Goal: Task Accomplishment & Management: Manage account settings

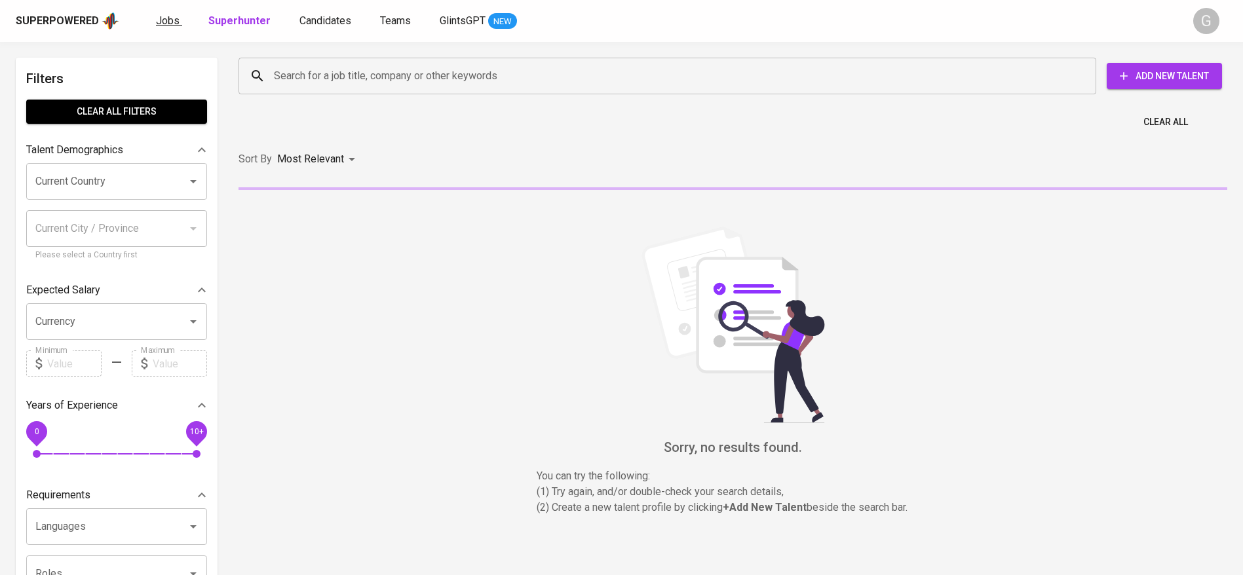
click at [164, 22] on span "Jobs" at bounding box center [168, 20] width 24 height 12
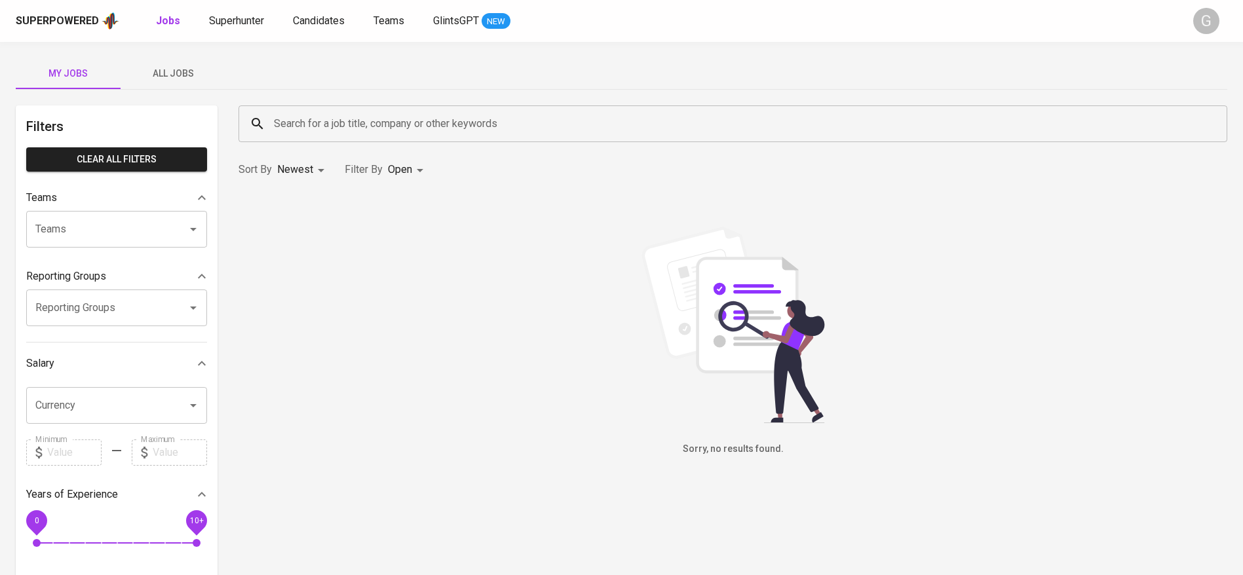
click at [156, 91] on div "My Jobs All Jobs Filters Clear All filters Teams Teams Teams Reporting Groups R…" at bounding box center [621, 451] width 1243 height 818
click at [183, 80] on span "All Jobs" at bounding box center [172, 74] width 89 height 16
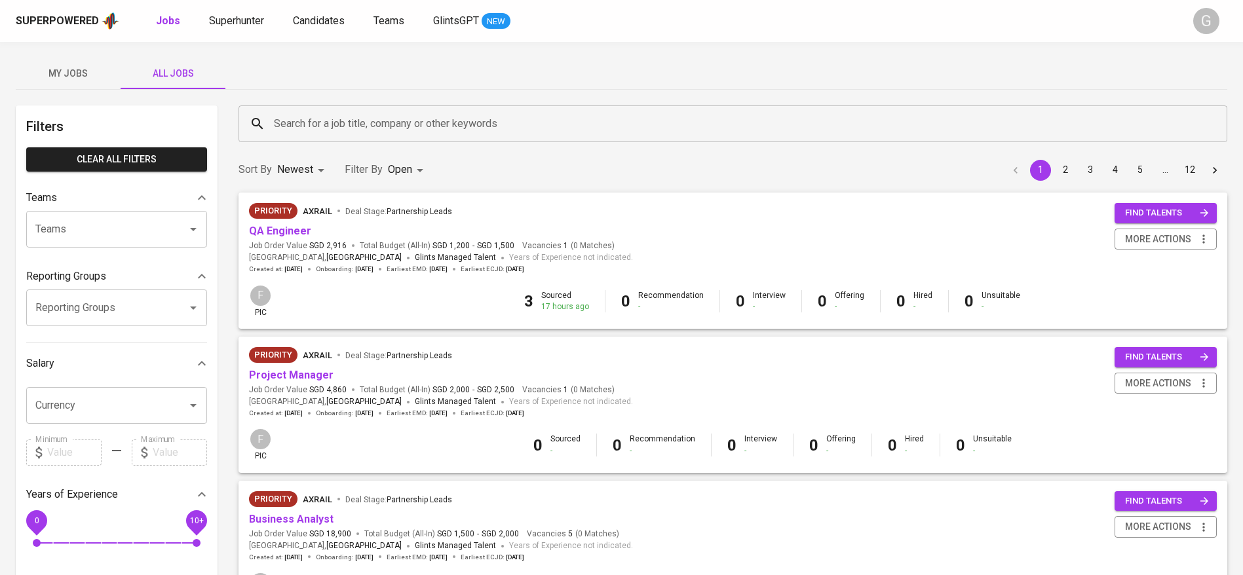
scroll to position [98, 0]
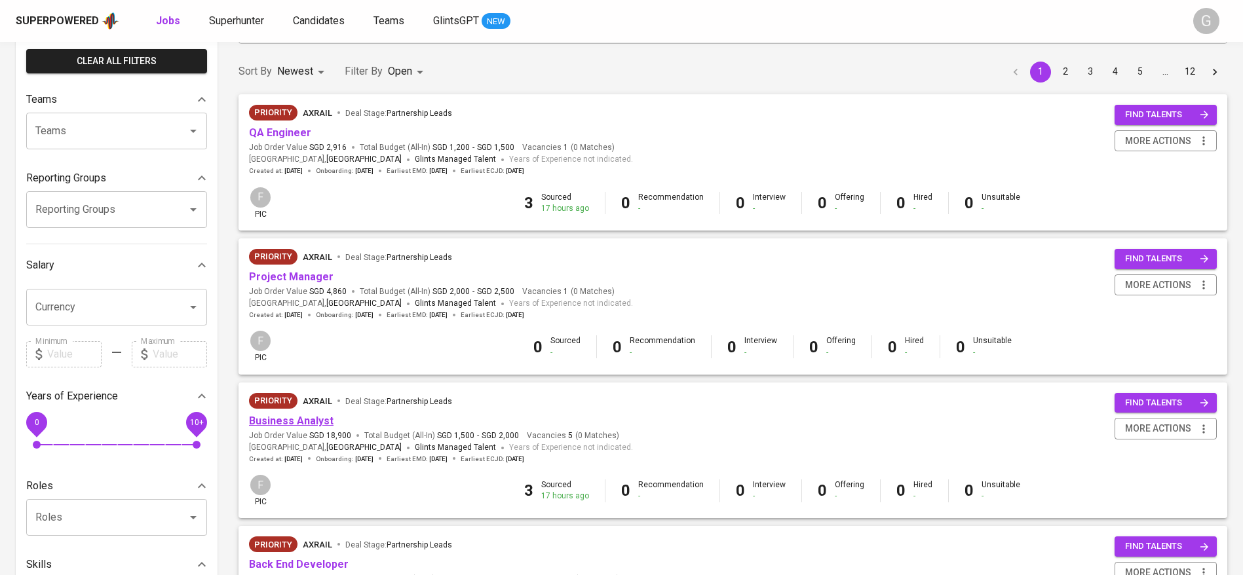
click at [311, 422] on link "Business Analyst" at bounding box center [291, 421] width 85 height 12
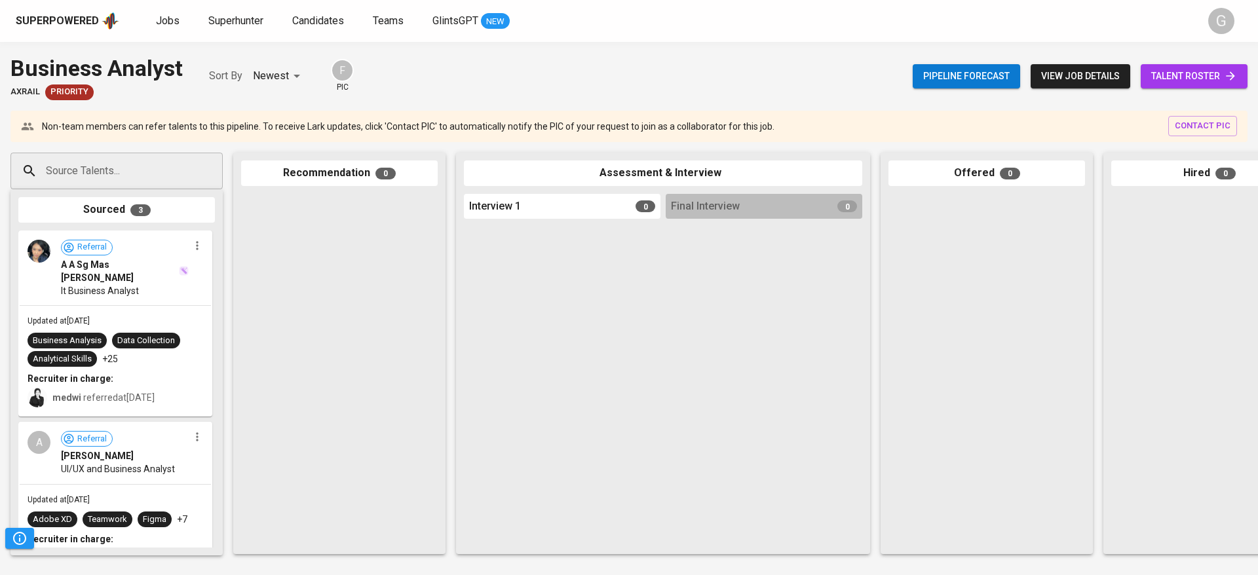
click at [1164, 58] on div "Pipeline forecast view job details talent roster" at bounding box center [1080, 76] width 335 height 48
click at [1170, 69] on span "talent roster" at bounding box center [1194, 76] width 86 height 16
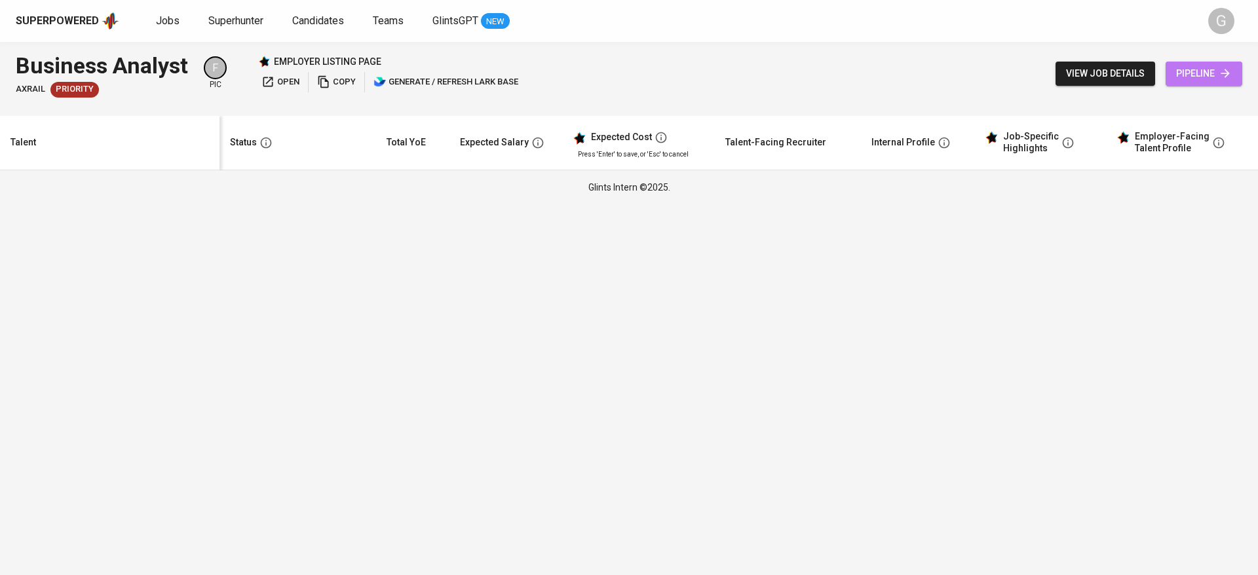
click at [1209, 80] on span "pipeline" at bounding box center [1204, 74] width 56 height 16
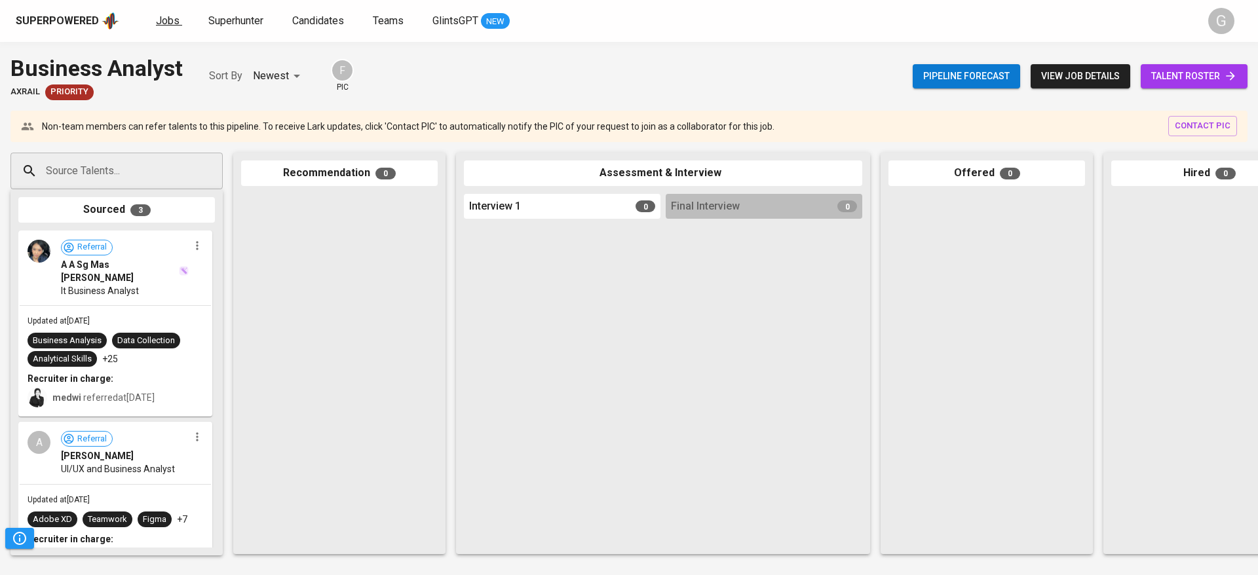
click at [161, 24] on span "Jobs" at bounding box center [168, 20] width 24 height 12
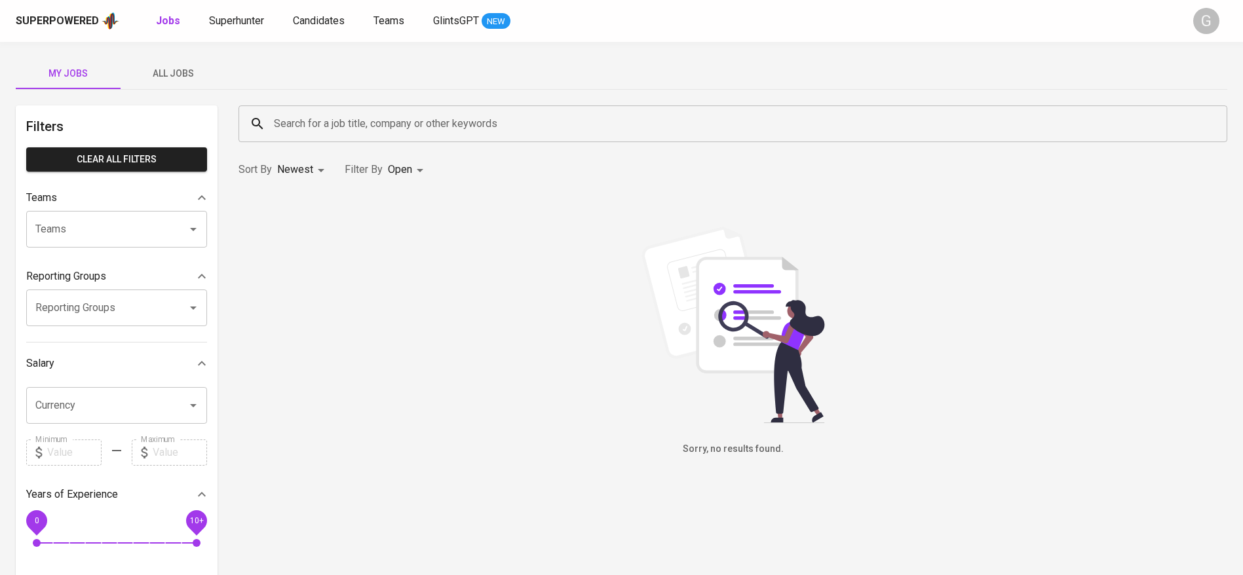
click at [179, 83] on button "All Jobs" at bounding box center [173, 73] width 105 height 31
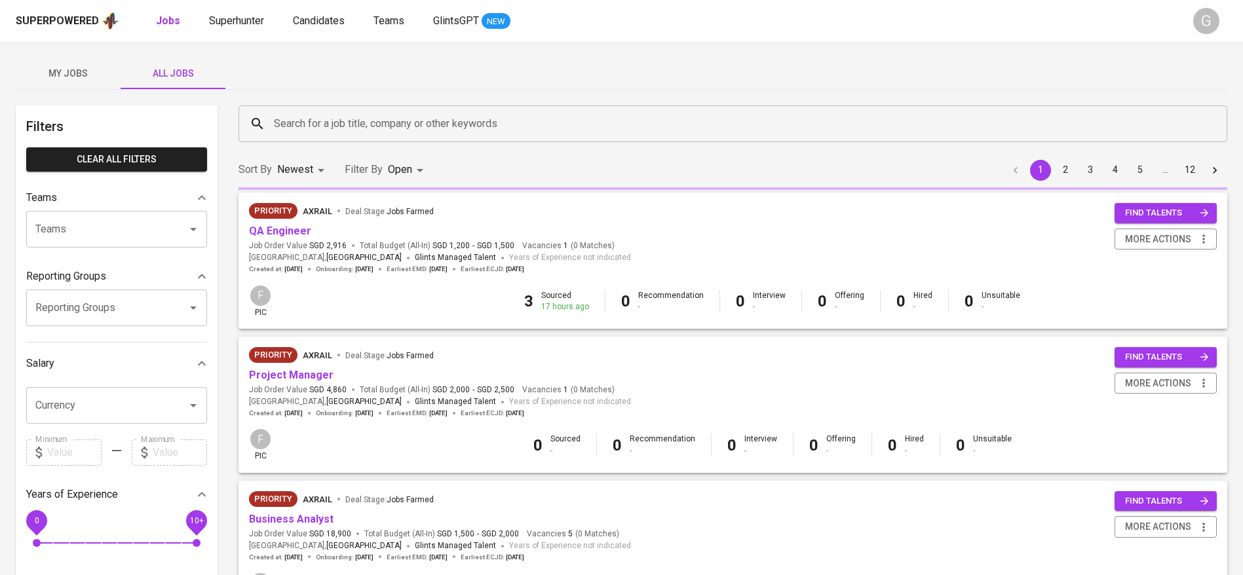
click at [342, 119] on input "Search for a job title, company or other keywords" at bounding box center [736, 123] width 931 height 25
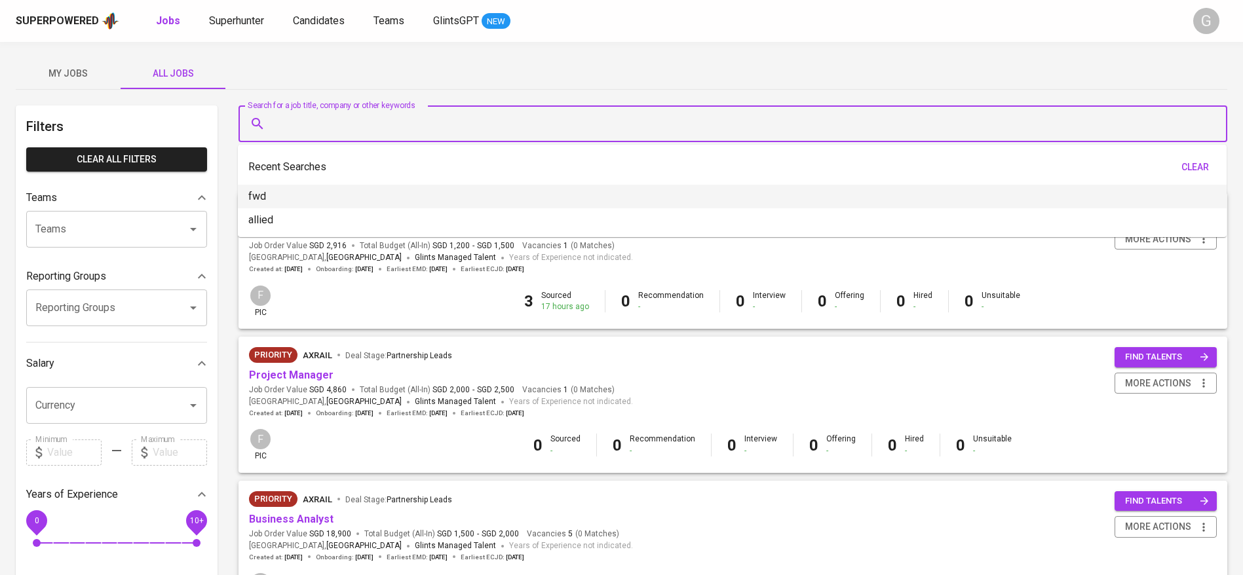
click at [318, 195] on li "fwd" at bounding box center [732, 197] width 989 height 24
type input "fwd"
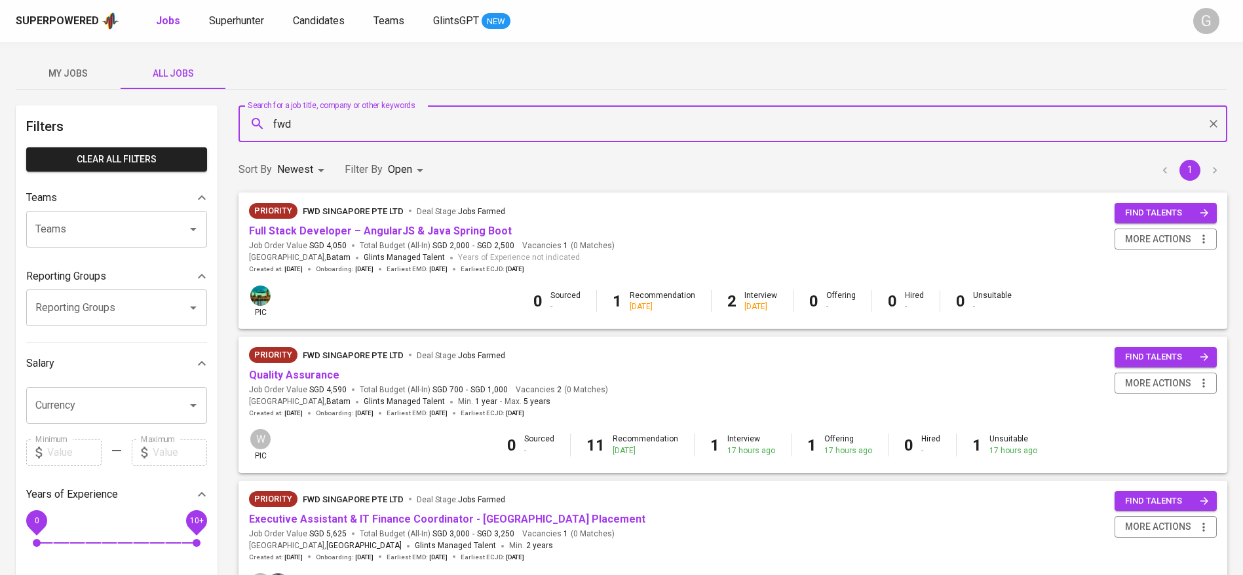
click at [314, 367] on div "Priority FWD Singapore Pte Ltd Deal Stage : Jobs Farmed" at bounding box center [428, 357] width 359 height 21
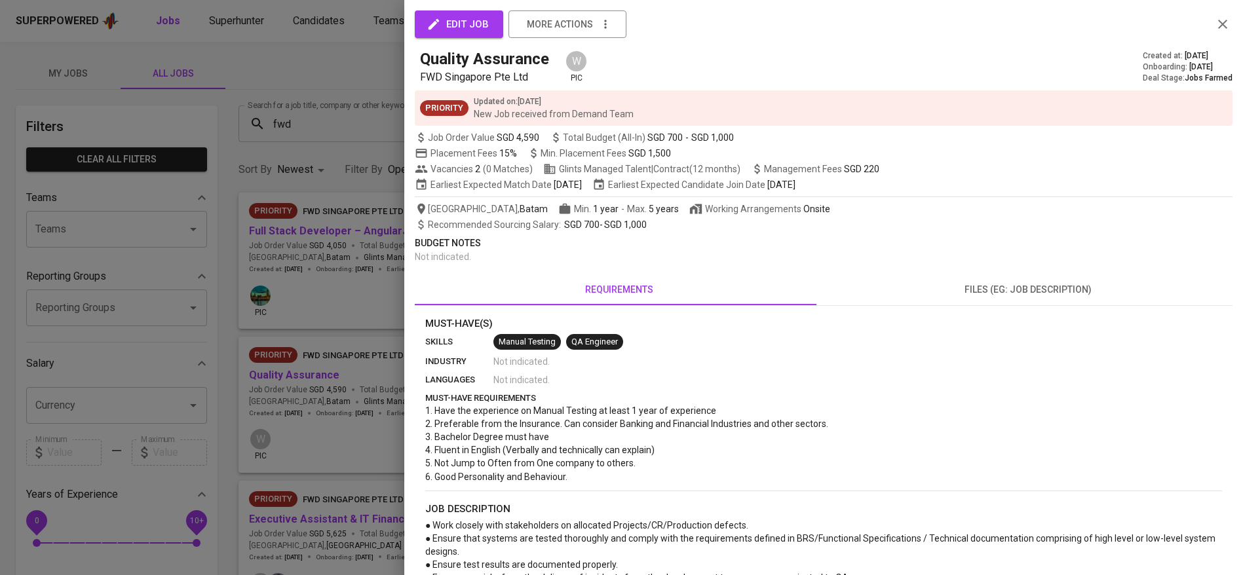
click at [311, 379] on div at bounding box center [621, 287] width 1243 height 575
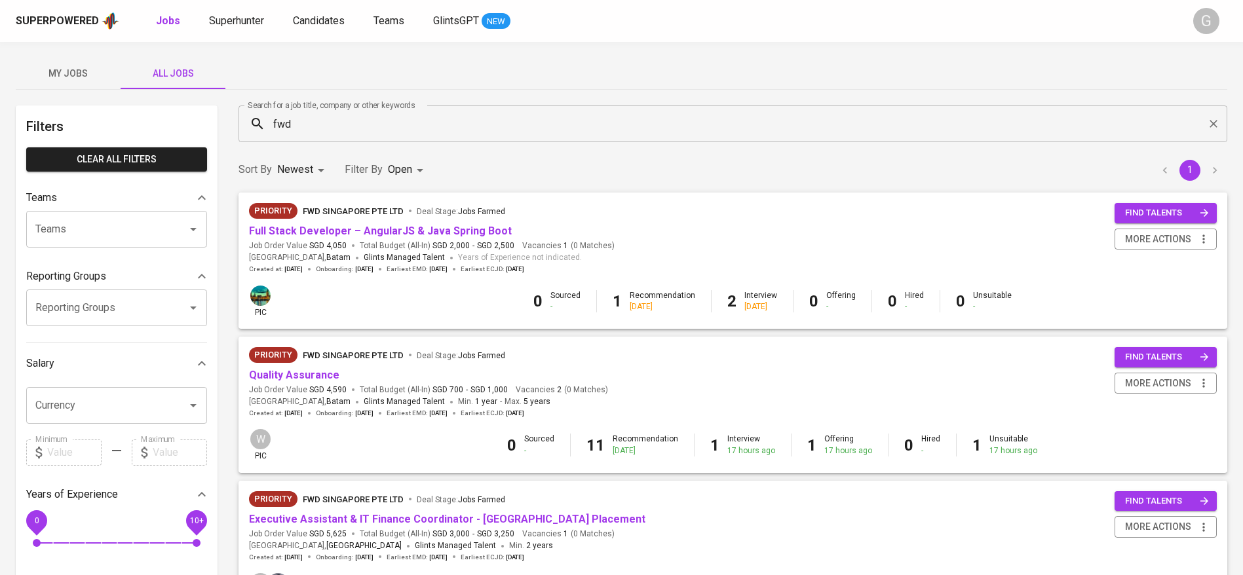
click at [263, 368] on span "Quality Assurance" at bounding box center [294, 375] width 90 height 15
click at [269, 374] on link "Quality Assurance" at bounding box center [294, 375] width 90 height 12
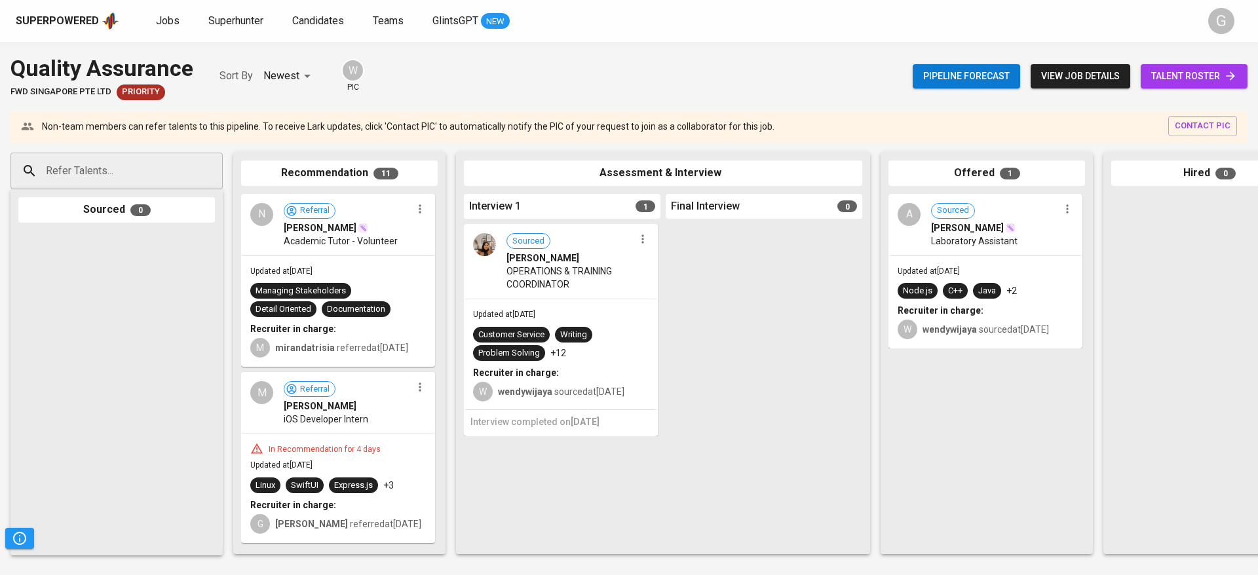
click at [1180, 73] on span "talent roster" at bounding box center [1194, 76] width 86 height 16
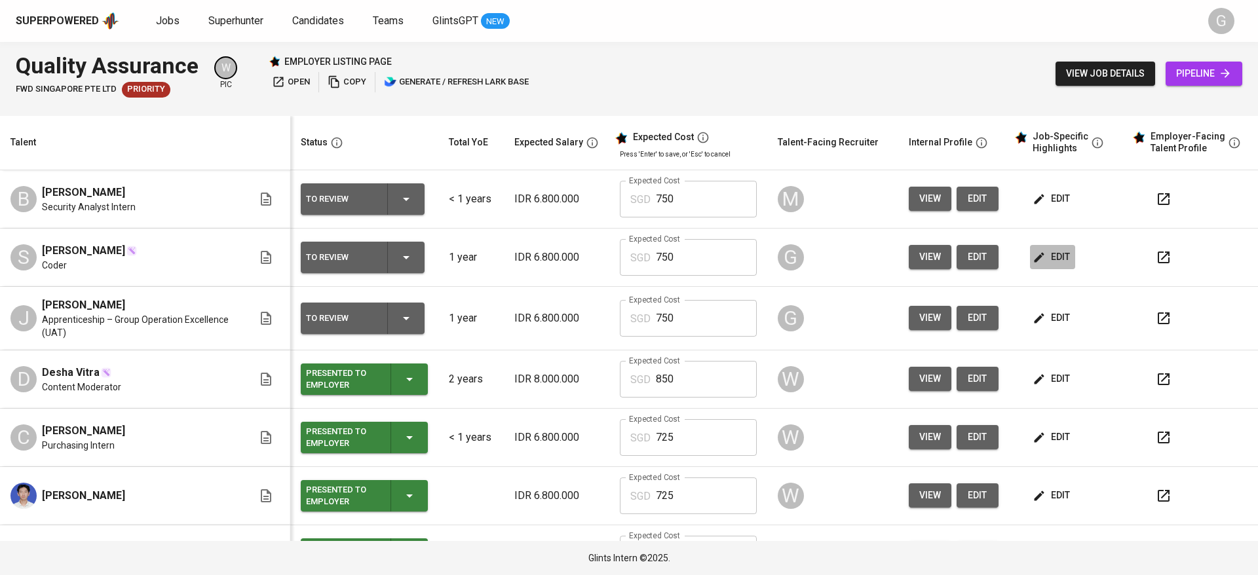
click at [1035, 253] on span "edit" at bounding box center [1052, 257] width 35 height 16
click at [1156, 260] on icon "button" at bounding box center [1164, 258] width 16 height 16
click at [1156, 315] on icon "button" at bounding box center [1164, 319] width 16 height 16
click at [250, 29] on div "Superpowered Jobs Superhunter Candidates Teams GlintsGPT NEW" at bounding box center [608, 21] width 1184 height 20
click at [255, 26] on link "Superhunter" at bounding box center [237, 21] width 58 height 16
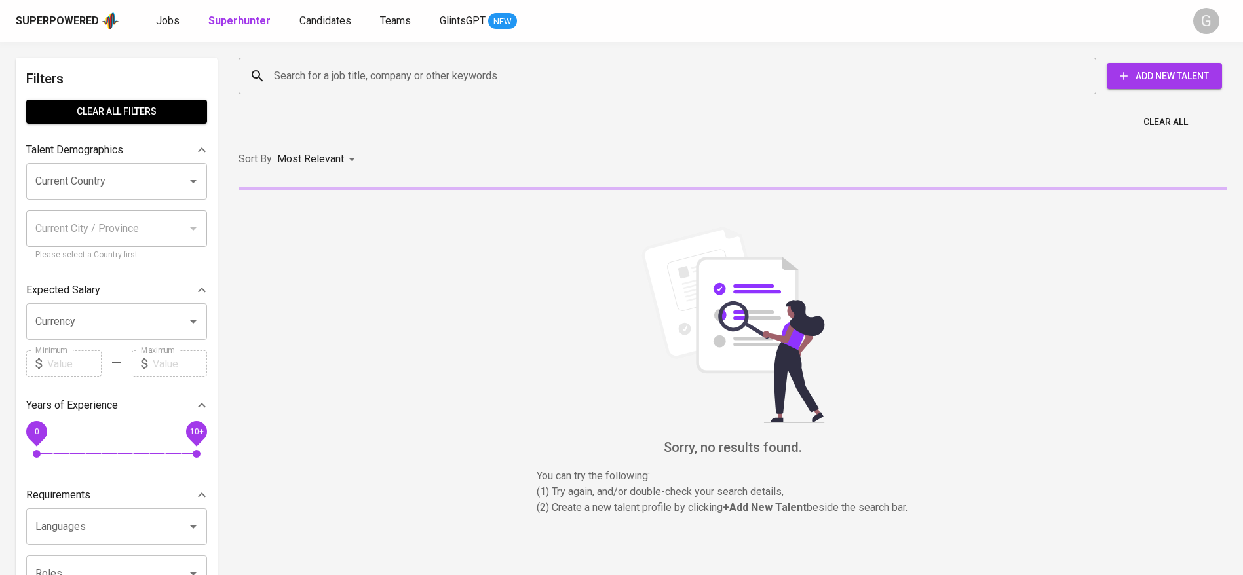
click at [421, 79] on input "Search for a job title, company or other keywords" at bounding box center [671, 76] width 800 height 25
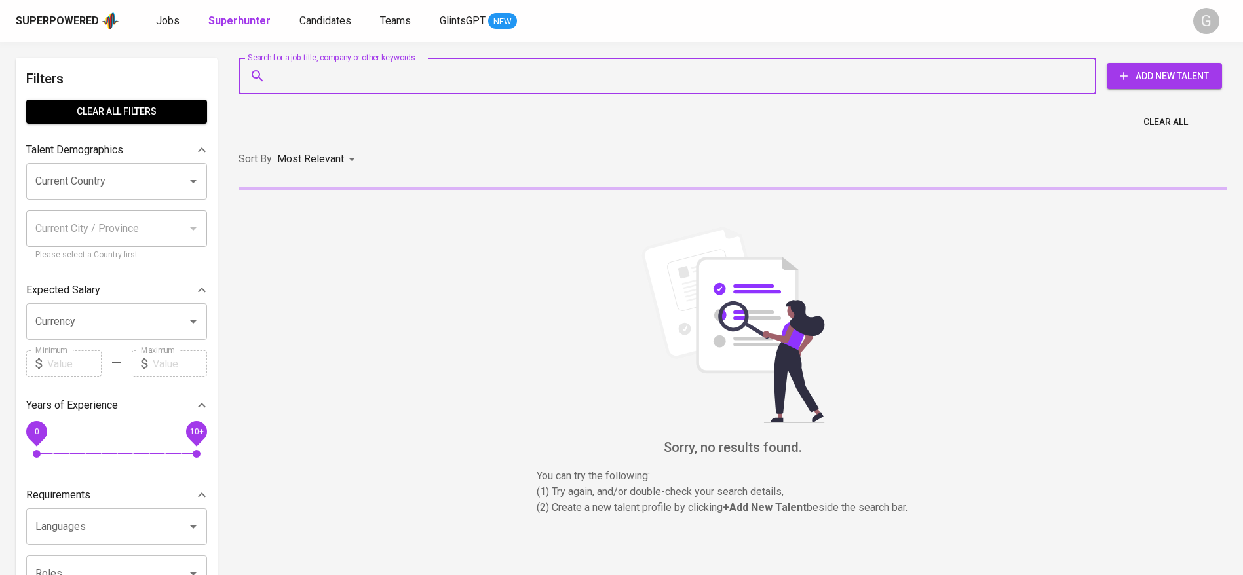
paste input "abidjuliant@gmail.com"
type input "abidjuliant@gmail.com"
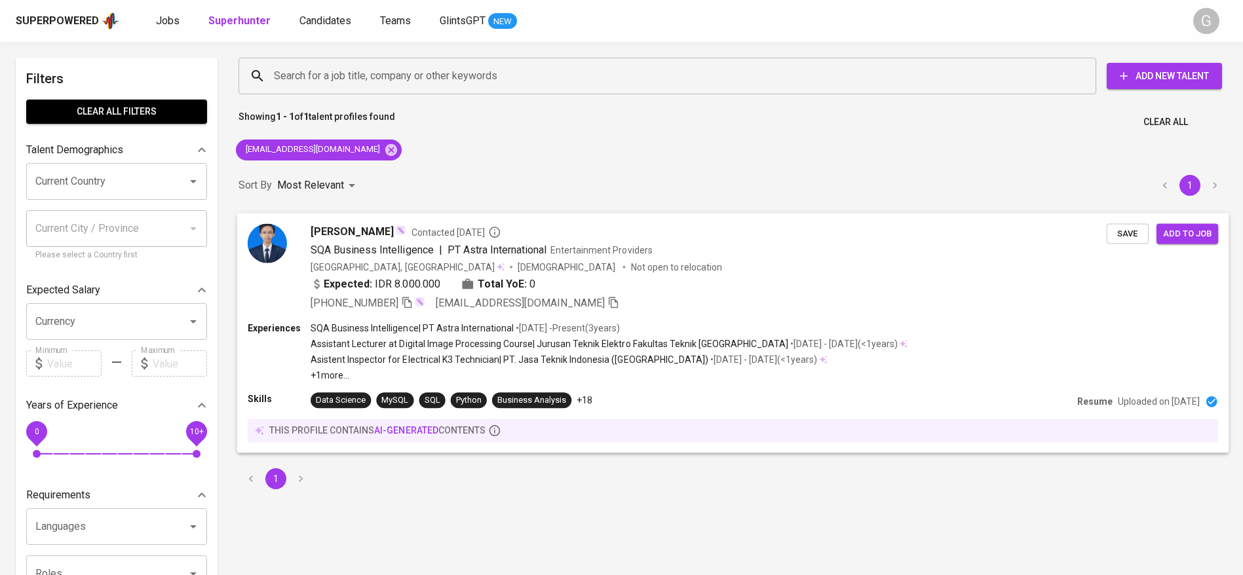
click at [632, 288] on div "Expected: IDR 8.000.000 Total YoE: 0" at bounding box center [709, 285] width 796 height 19
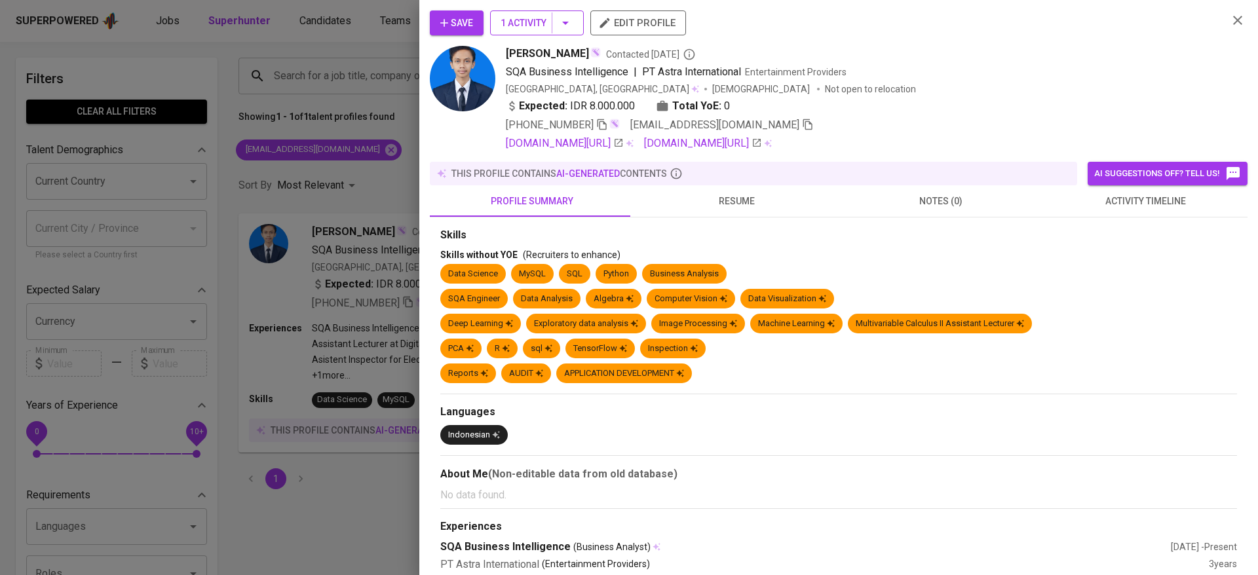
click at [518, 12] on button "1 Activity" at bounding box center [537, 22] width 94 height 25
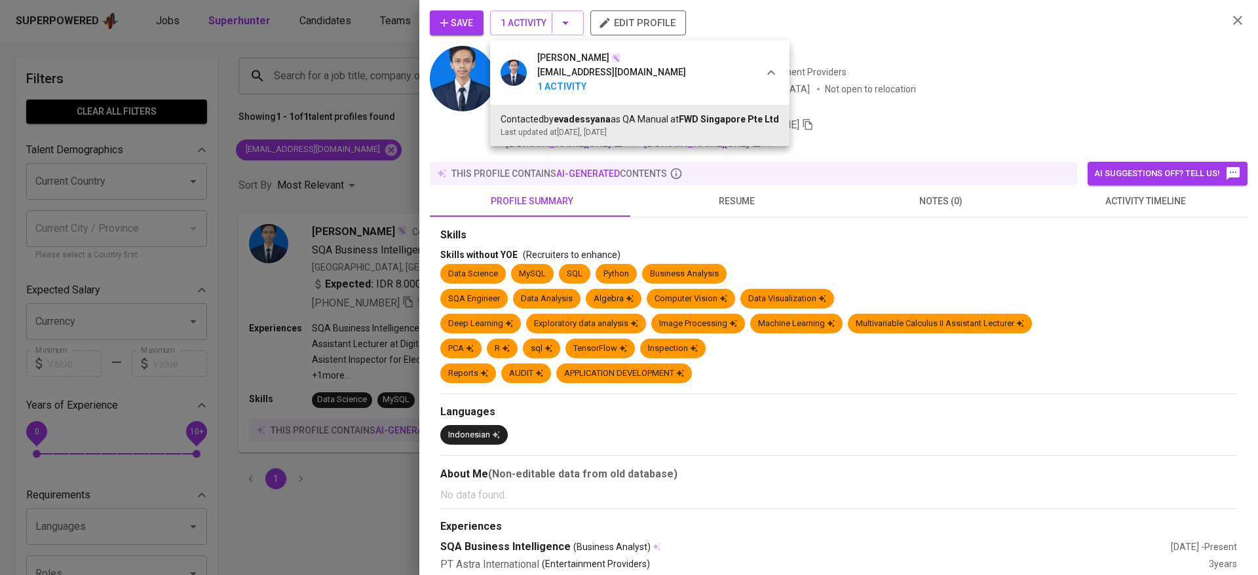
click at [350, 211] on div at bounding box center [629, 287] width 1258 height 575
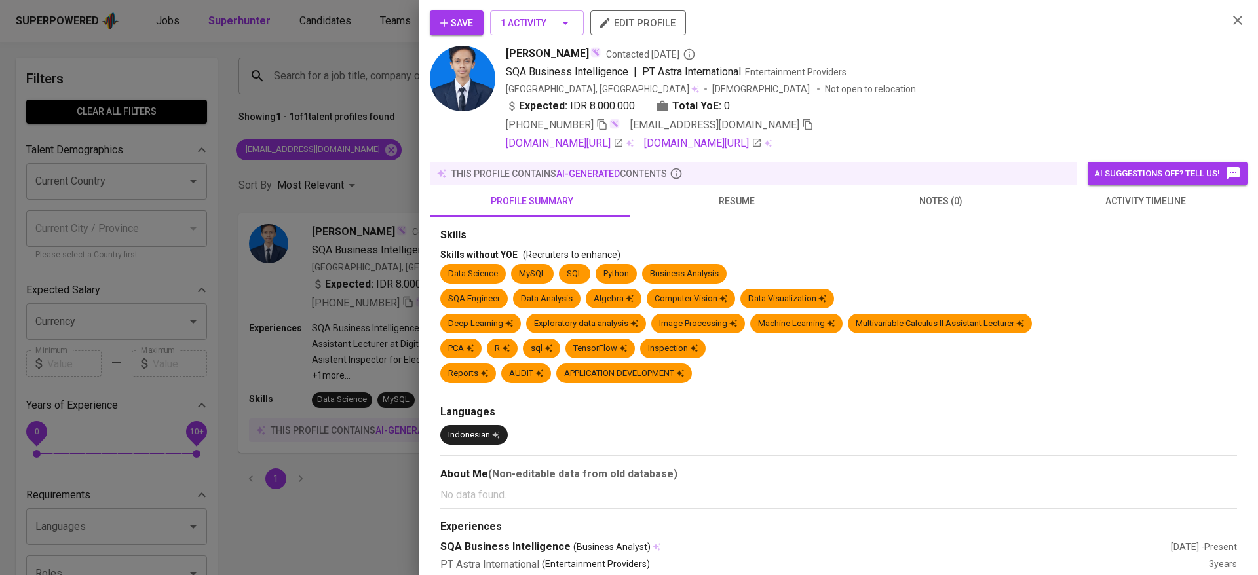
click at [350, 211] on div at bounding box center [629, 287] width 1258 height 575
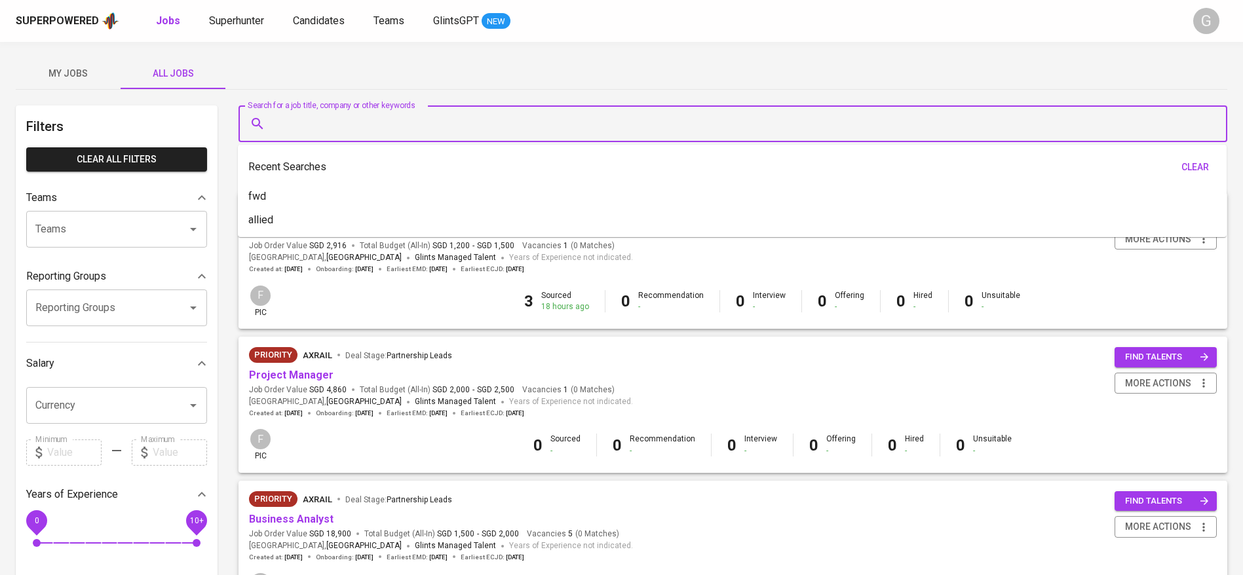
click at [355, 123] on input "Search for a job title, company or other keywords" at bounding box center [736, 123] width 931 height 25
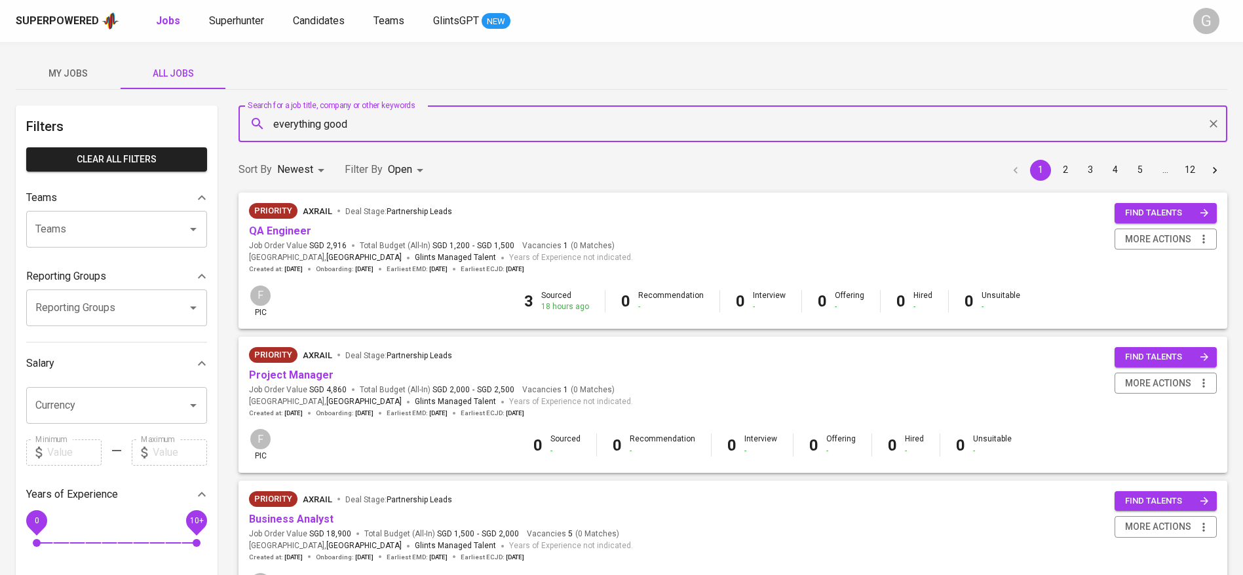
type input "everything good"
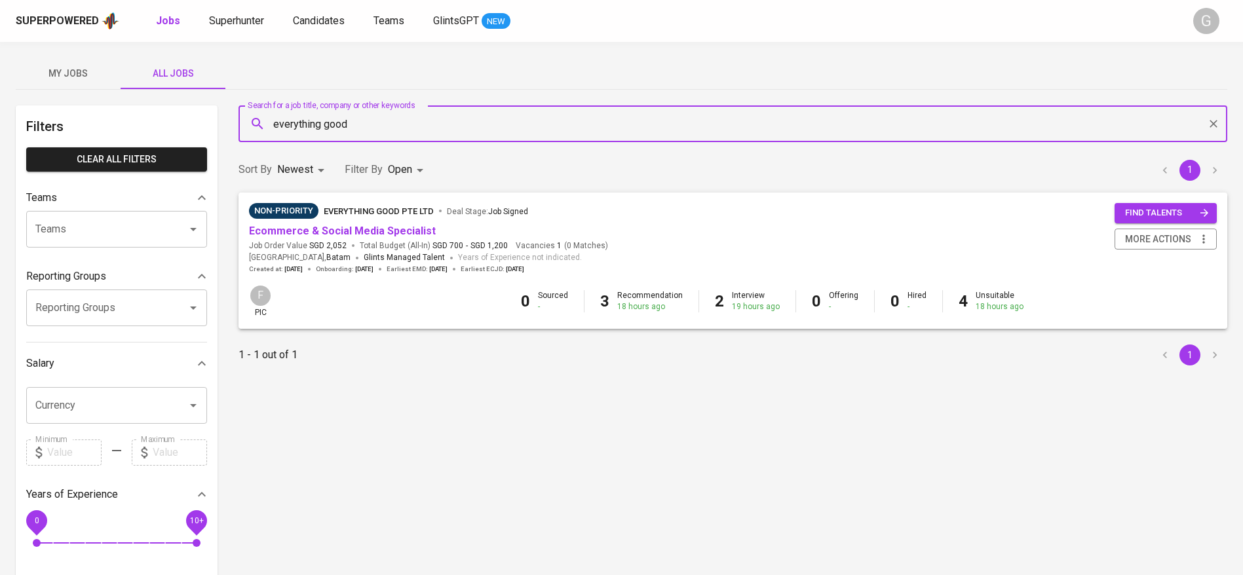
click at [354, 221] on div "Non-Priority Everything good Pte Ltd Deal Stage : Job Signed" at bounding box center [428, 213] width 359 height 21
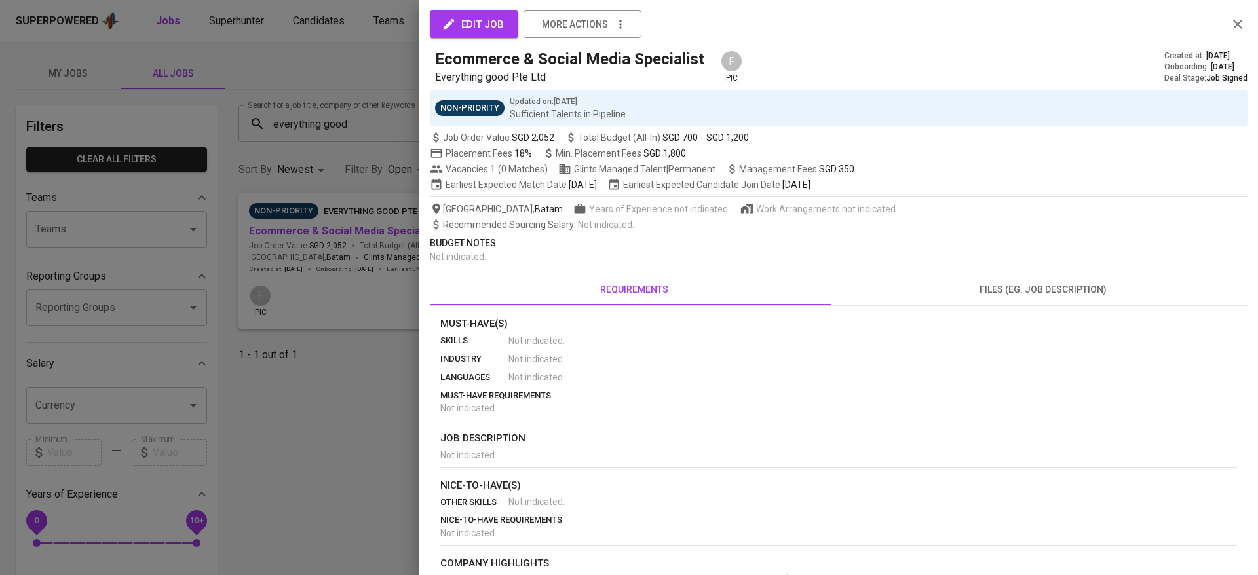
drag, startPoint x: 357, startPoint y: 222, endPoint x: 351, endPoint y: 229, distance: 9.3
click at [353, 228] on div at bounding box center [629, 287] width 1258 height 575
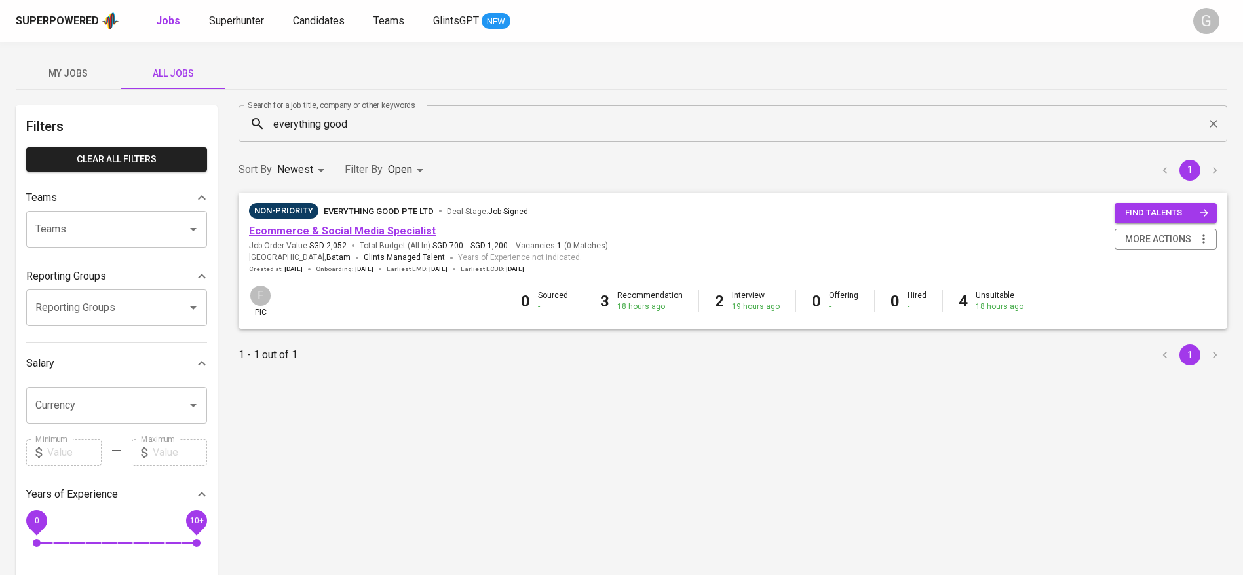
click at [348, 230] on link "Ecommerce & Social Media Specialist" at bounding box center [342, 231] width 187 height 12
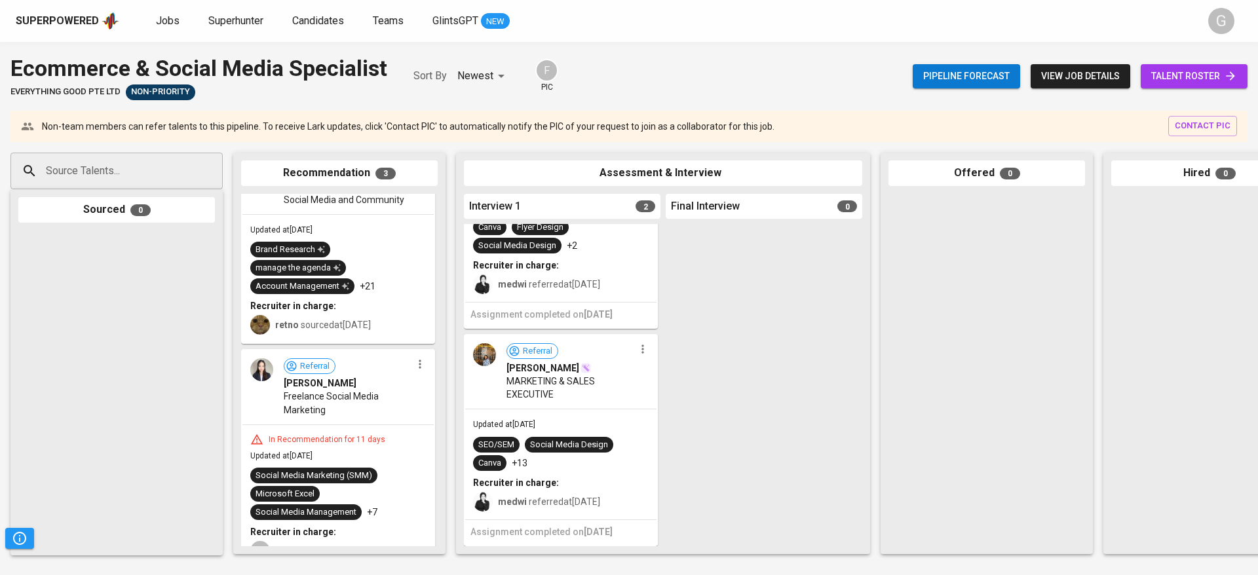
scroll to position [274, 0]
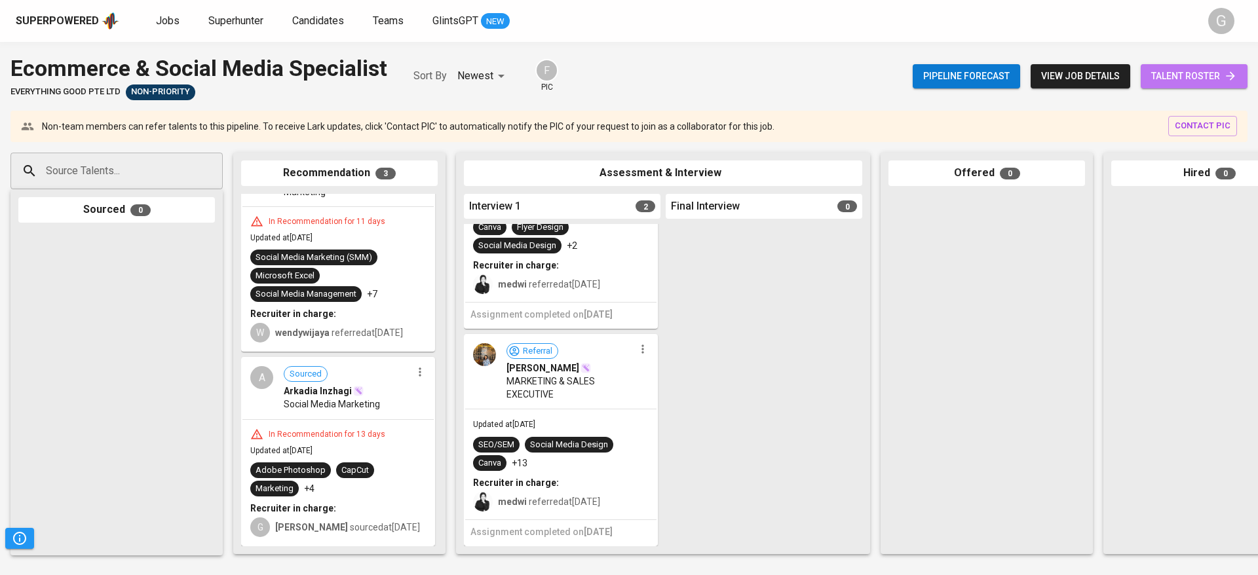
click at [1184, 68] on span "talent roster" at bounding box center [1194, 76] width 86 height 16
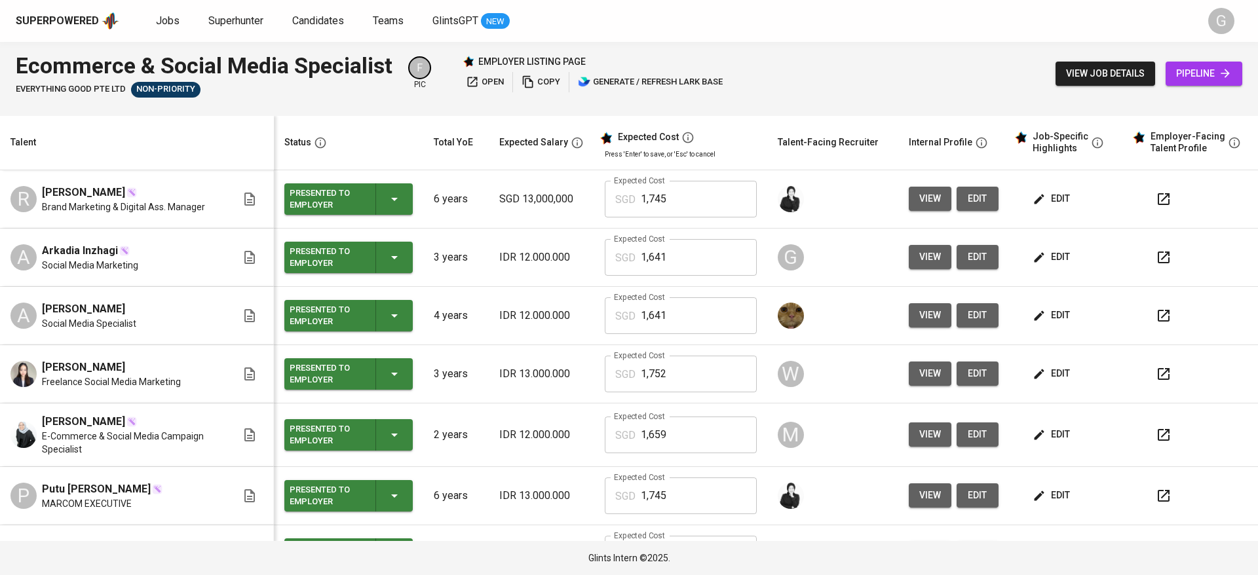
click at [1066, 255] on div "edit" at bounding box center [1073, 257] width 86 height 24
click at [1041, 261] on span "edit" at bounding box center [1052, 257] width 35 height 16
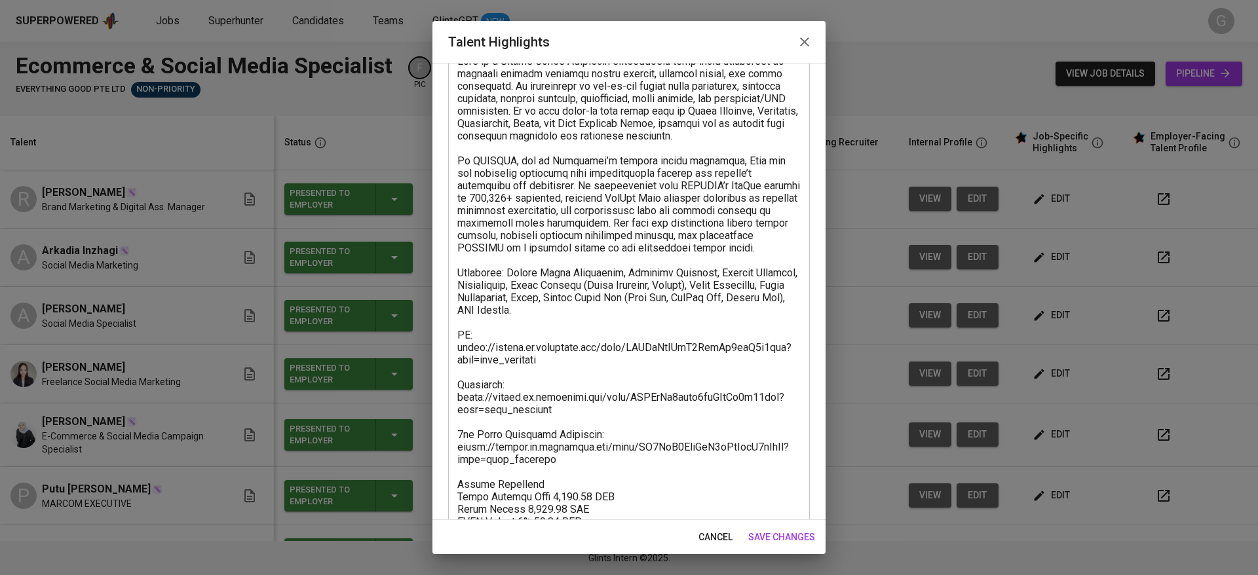
scroll to position [187, 0]
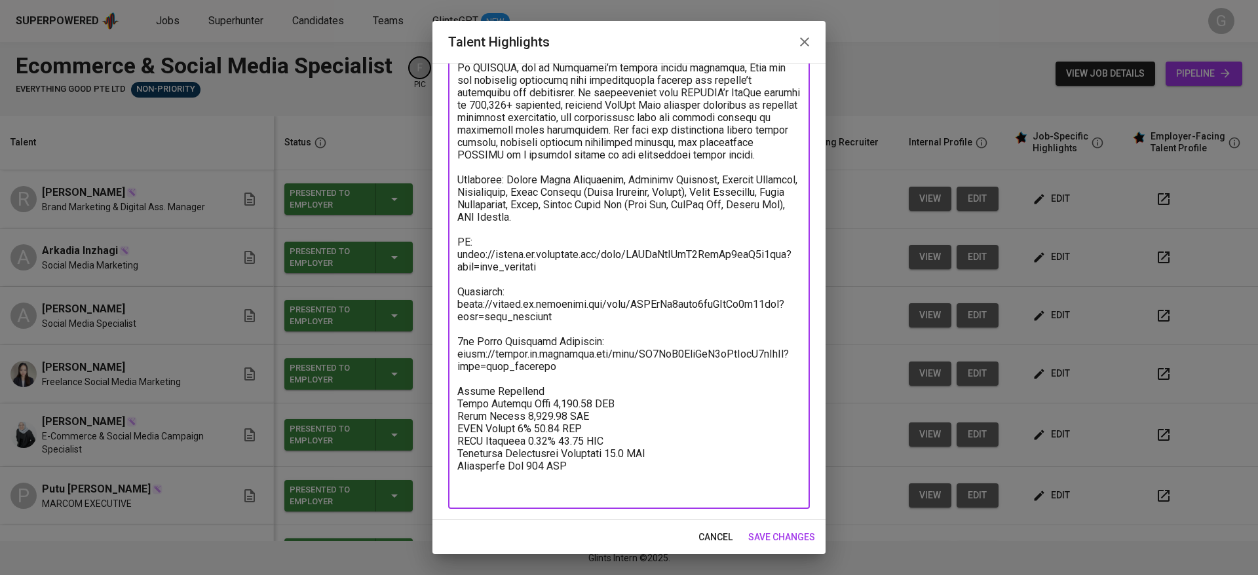
click at [602, 385] on textarea at bounding box center [628, 229] width 343 height 535
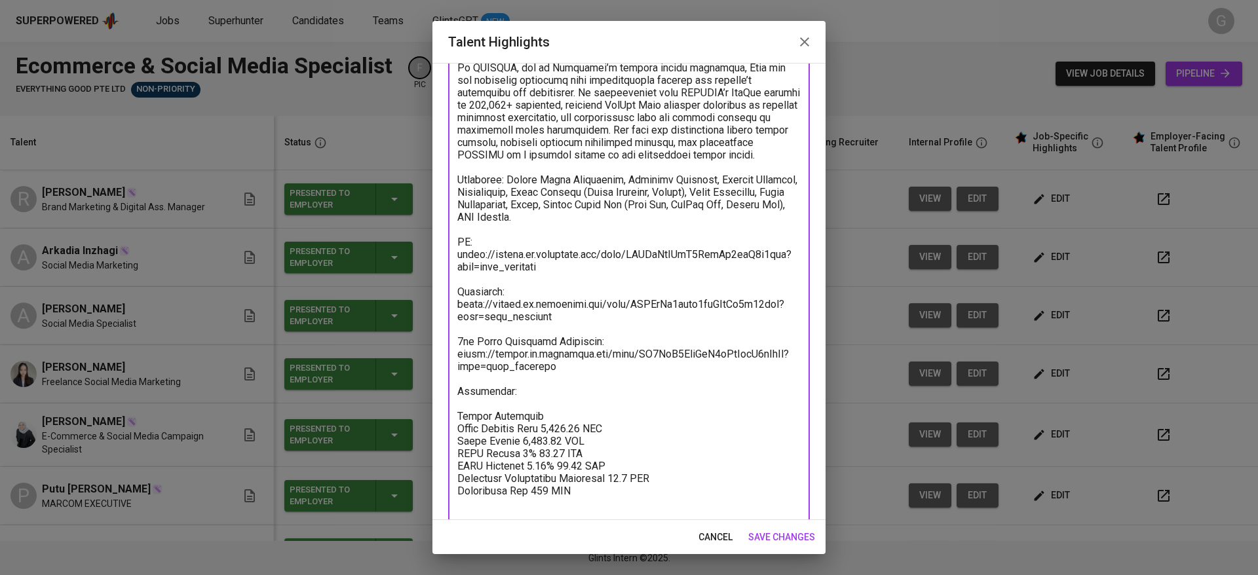
paste textarea "[URL][DOMAIN_NAME]"
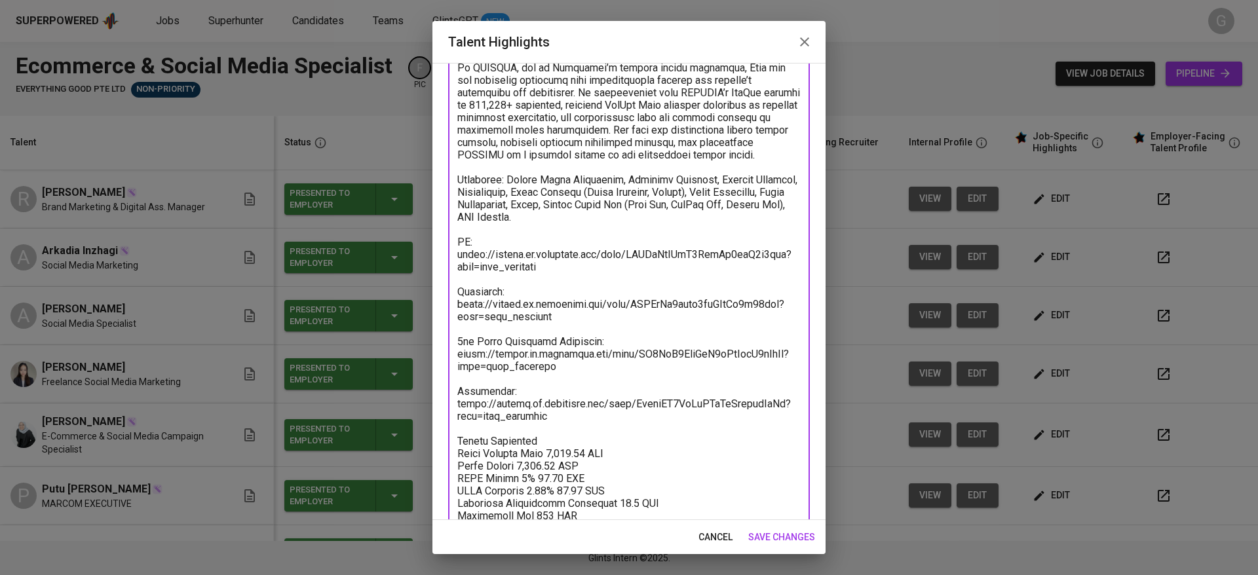
type textarea "Lore ip d Sitame Conse Adipiscin elitseddoeiu temp incid utlaboreet do magnaali…"
click at [795, 533] on span "save changes" at bounding box center [781, 537] width 67 height 16
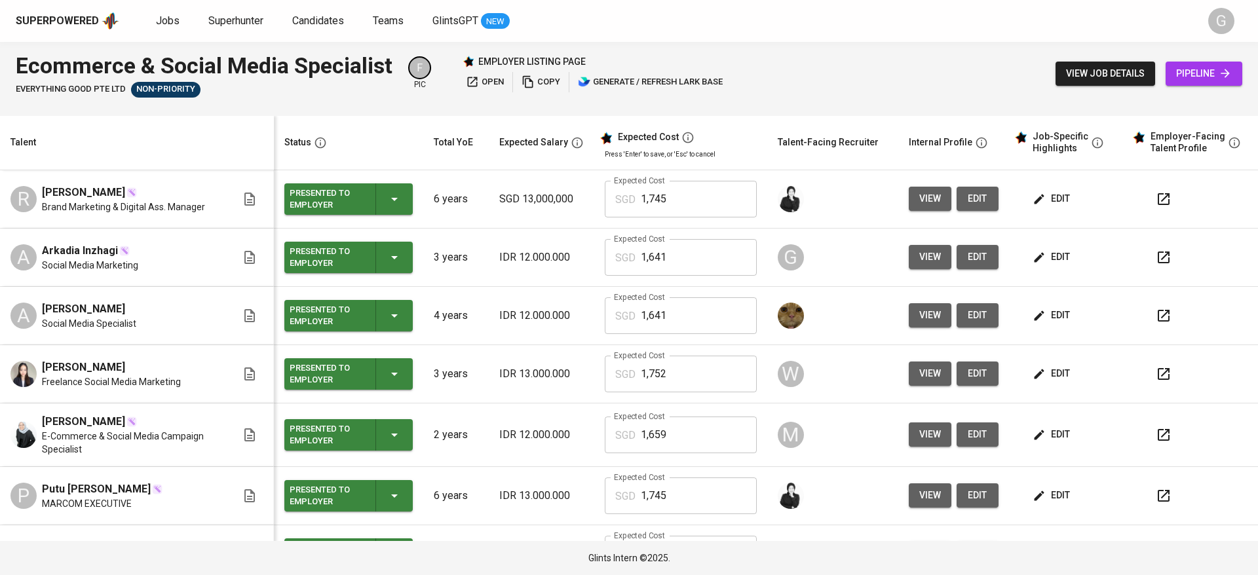
click at [1035, 375] on span "edit" at bounding box center [1052, 374] width 35 height 16
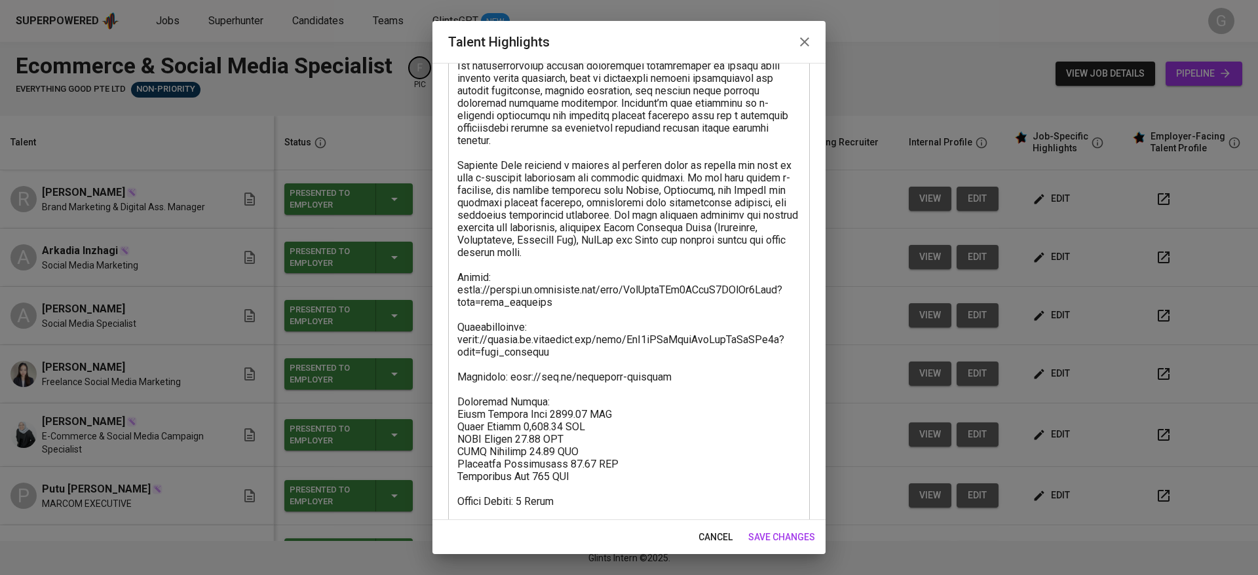
scroll to position [362, 0]
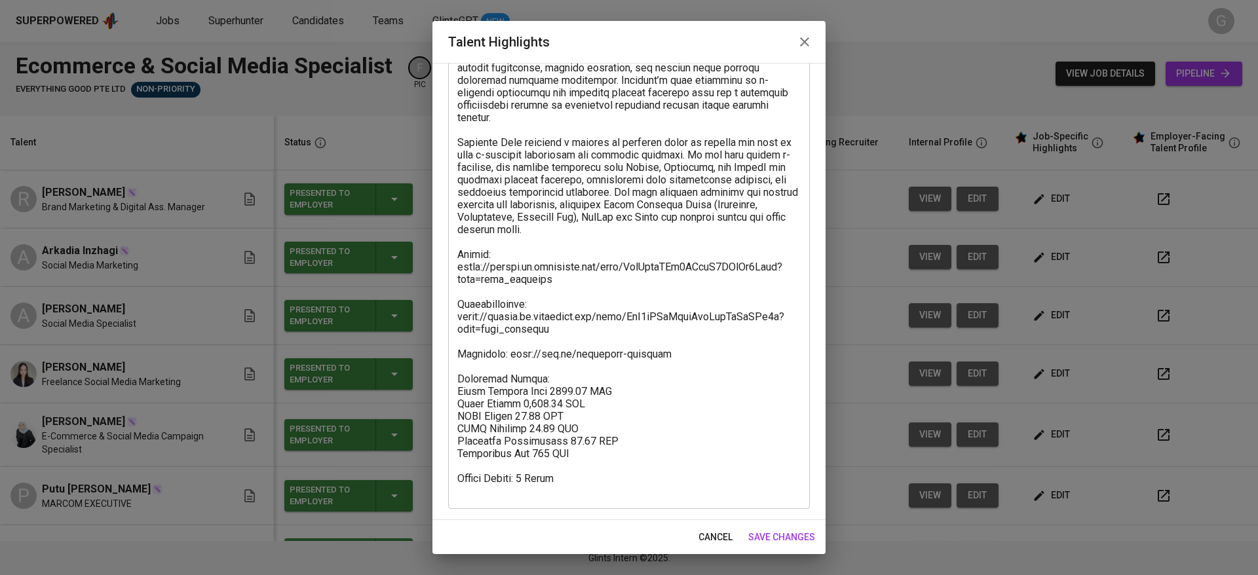
click at [721, 531] on span "cancel" at bounding box center [715, 537] width 34 height 16
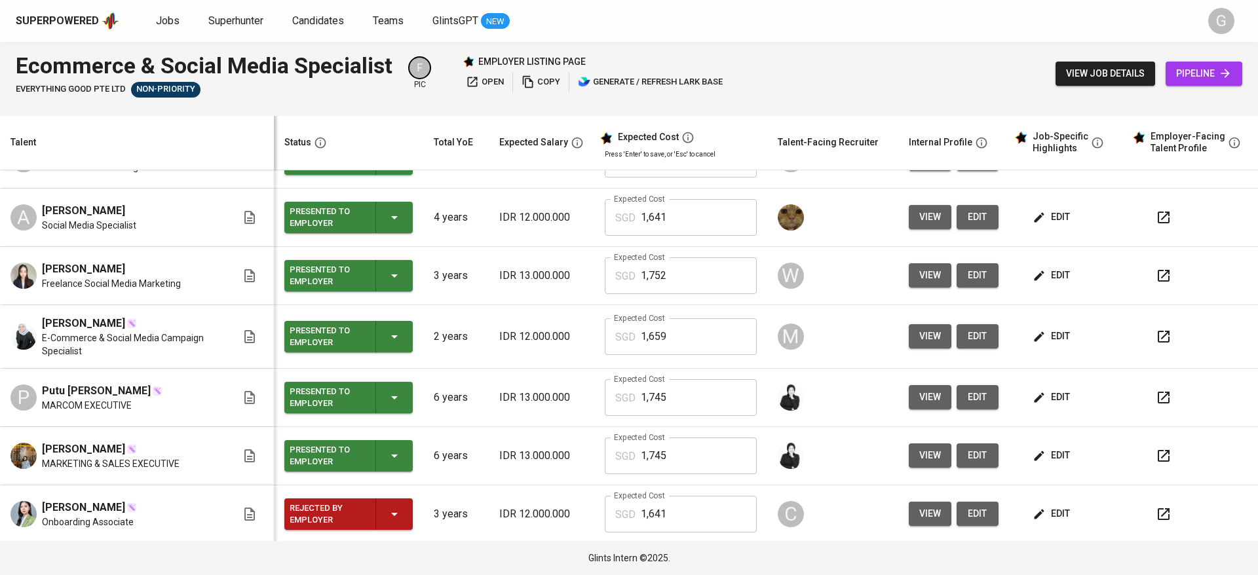
scroll to position [276, 0]
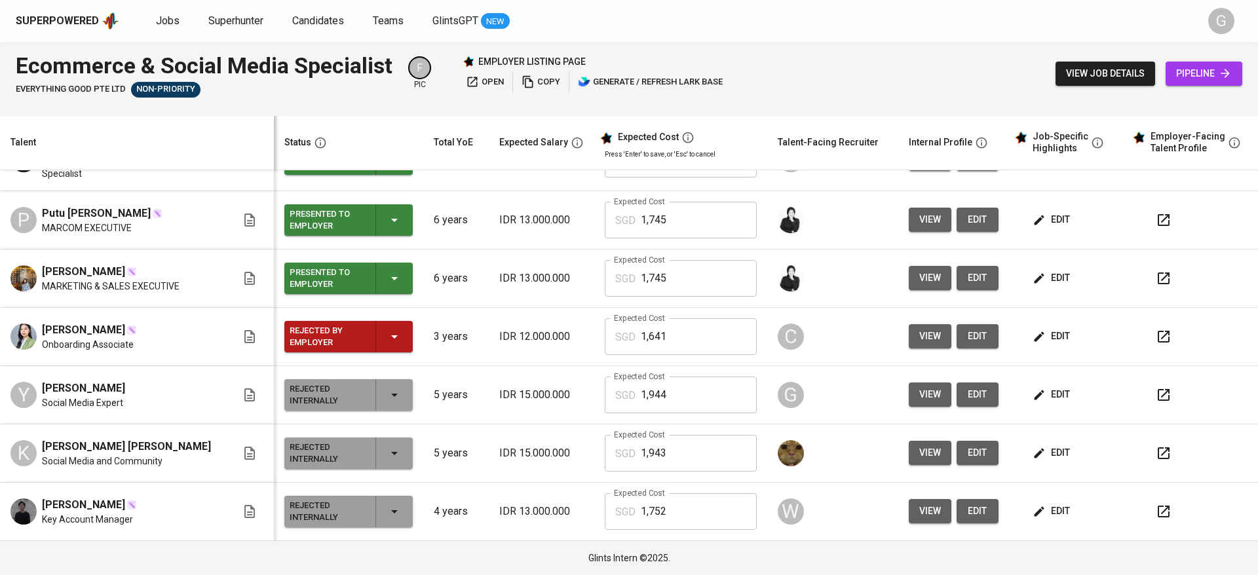
click at [1039, 338] on span "edit" at bounding box center [1052, 336] width 35 height 16
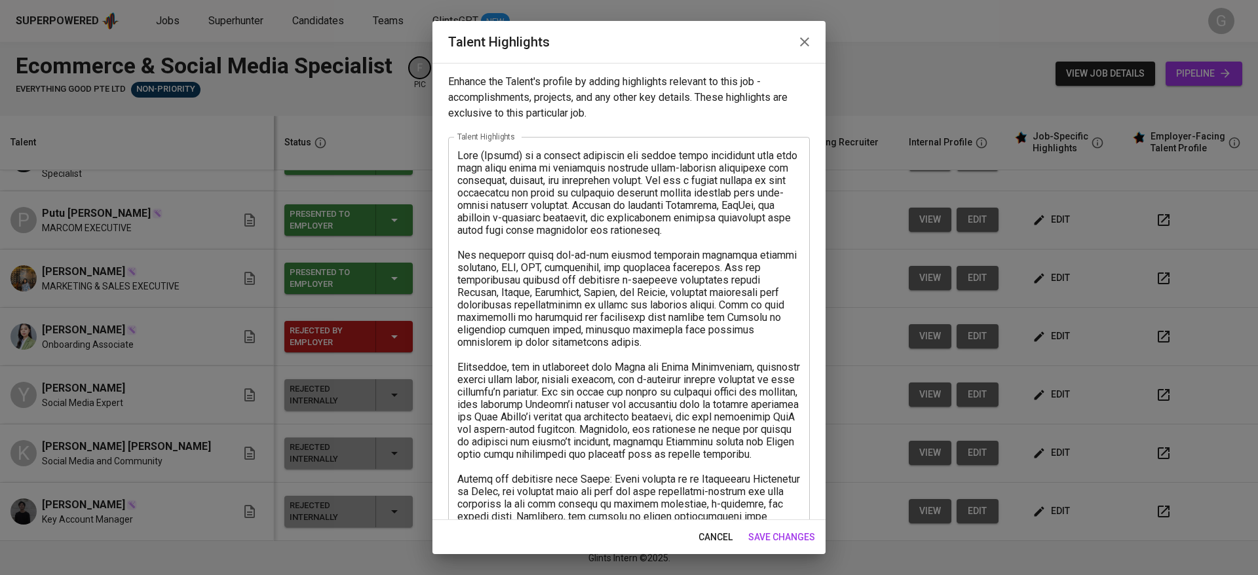
scroll to position [449, 0]
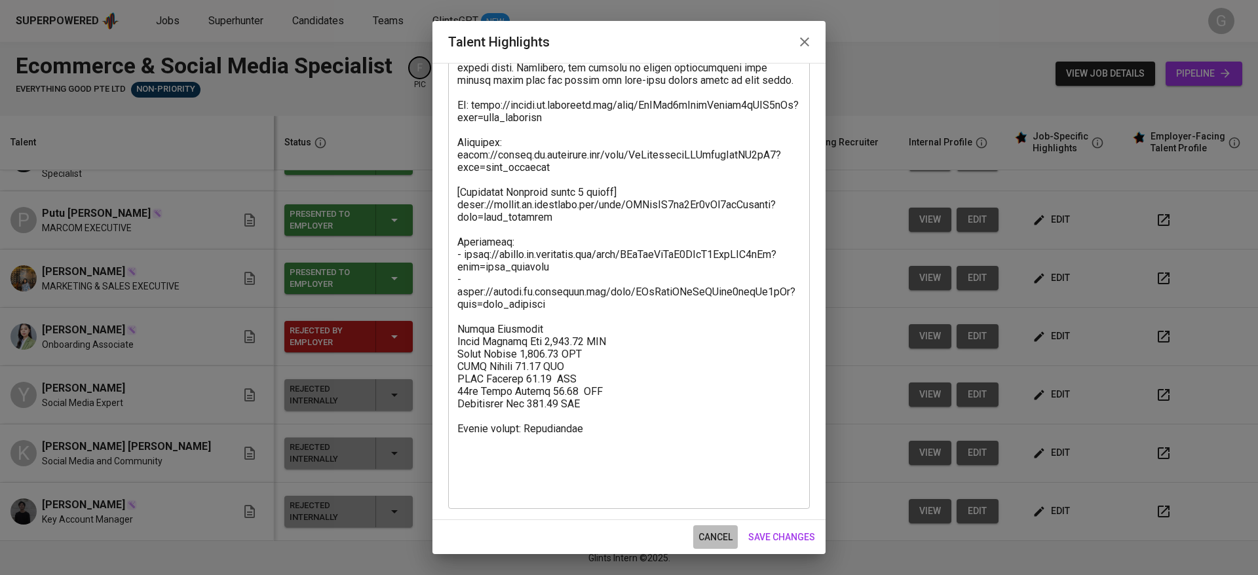
click at [704, 534] on span "cancel" at bounding box center [715, 537] width 34 height 16
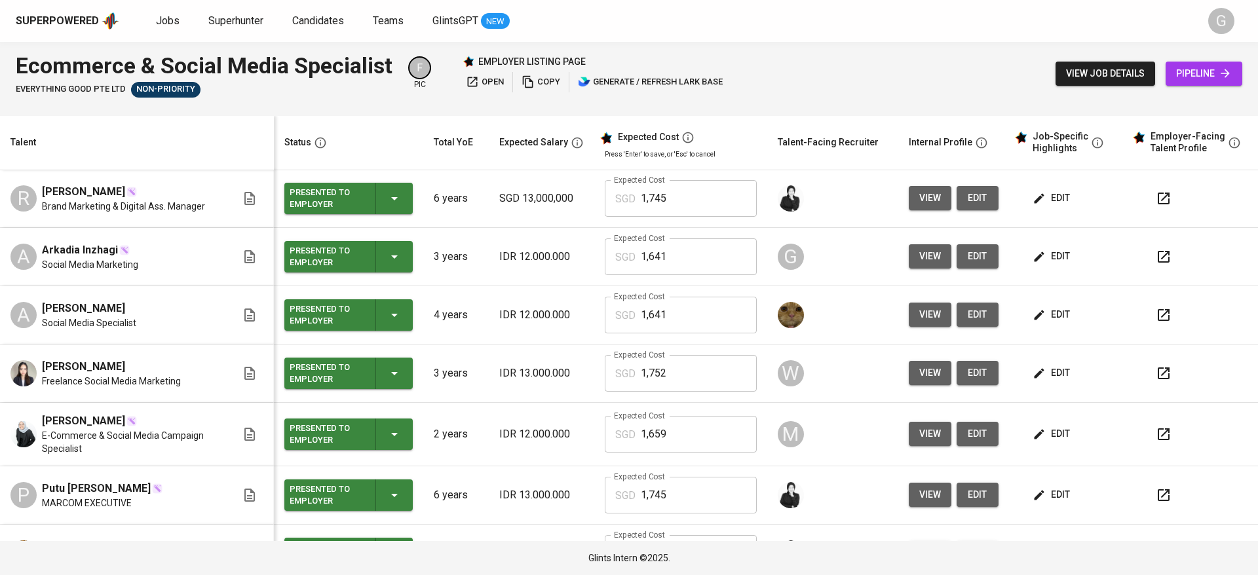
scroll to position [0, 0]
click at [1035, 257] on span "edit" at bounding box center [1052, 257] width 35 height 16
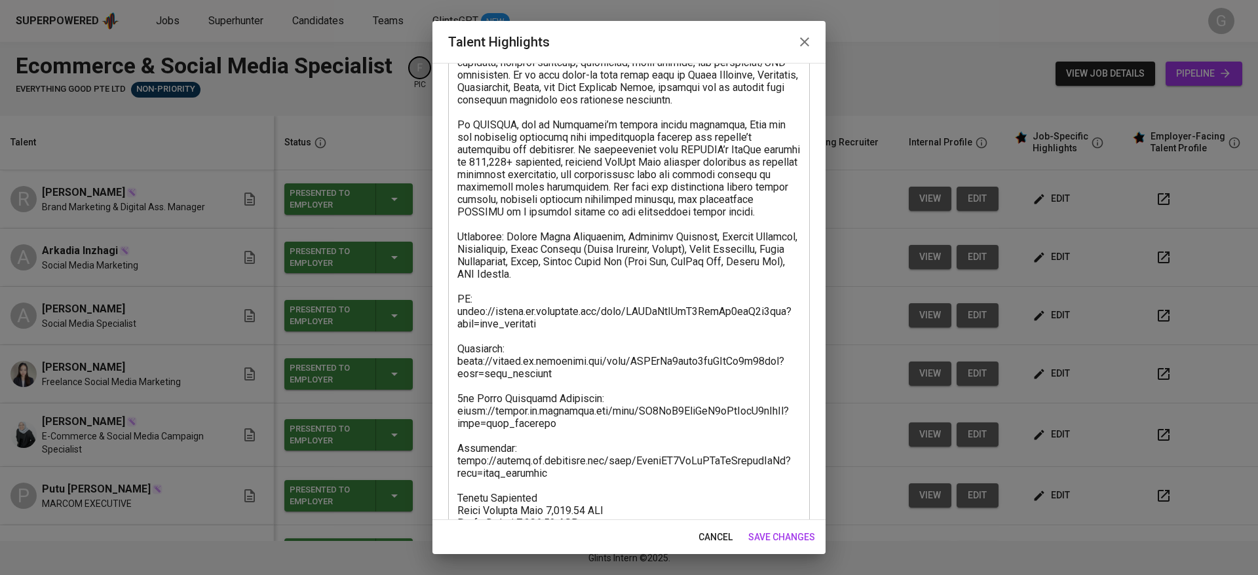
scroll to position [237, 0]
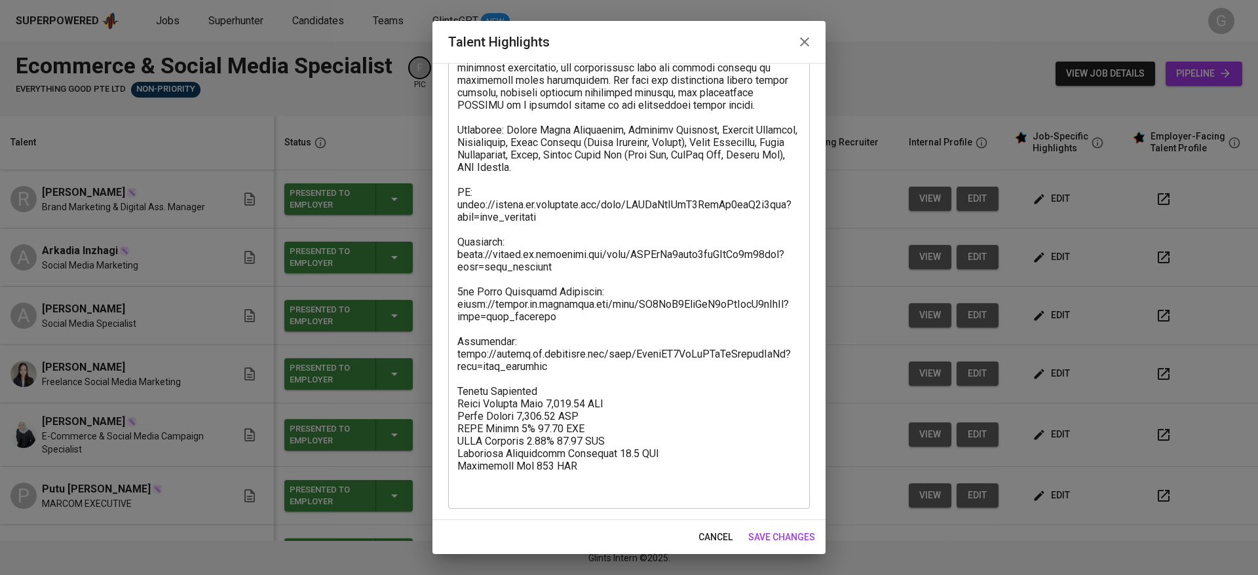
click at [705, 540] on span "cancel" at bounding box center [715, 537] width 34 height 16
